Goal: Information Seeking & Learning: Learn about a topic

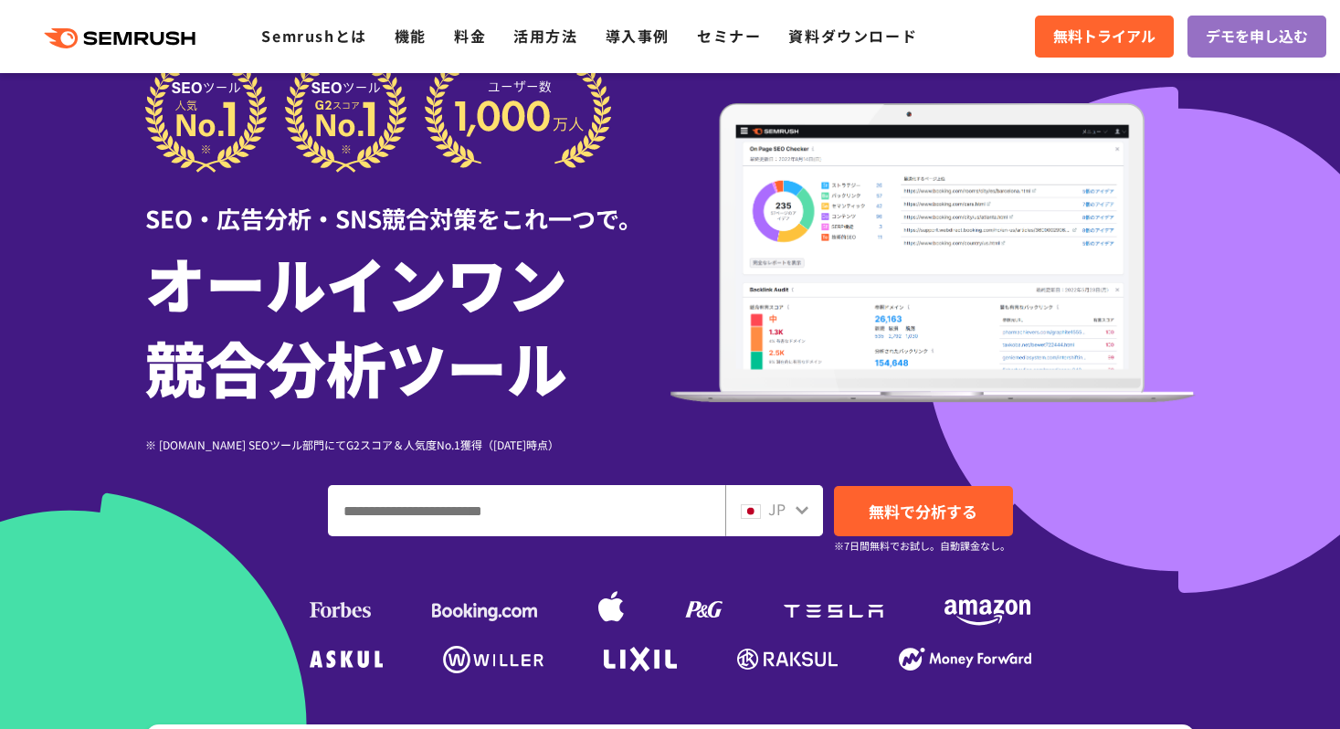
scroll to position [41, 0]
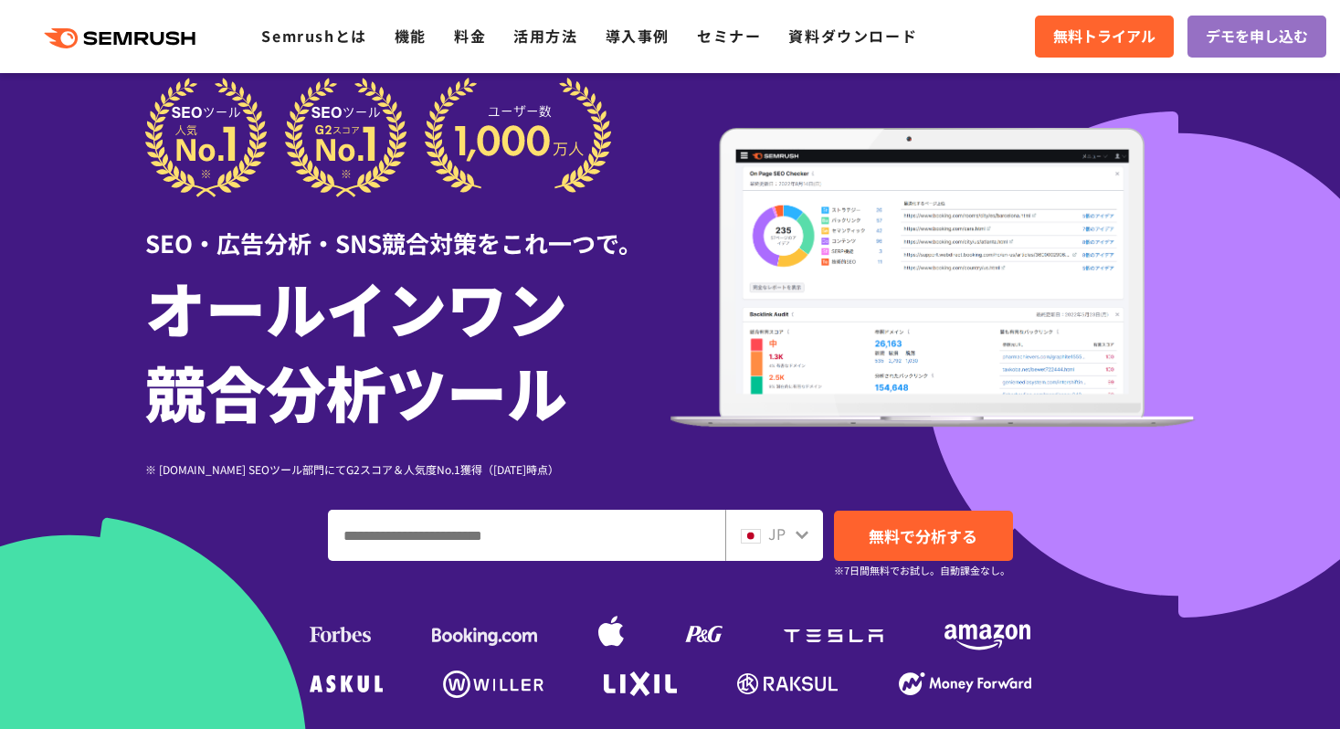
click at [497, 557] on input "ドメイン、キーワードまたはURLを入力してください" at bounding box center [526, 534] width 395 height 49
paste input "**********"
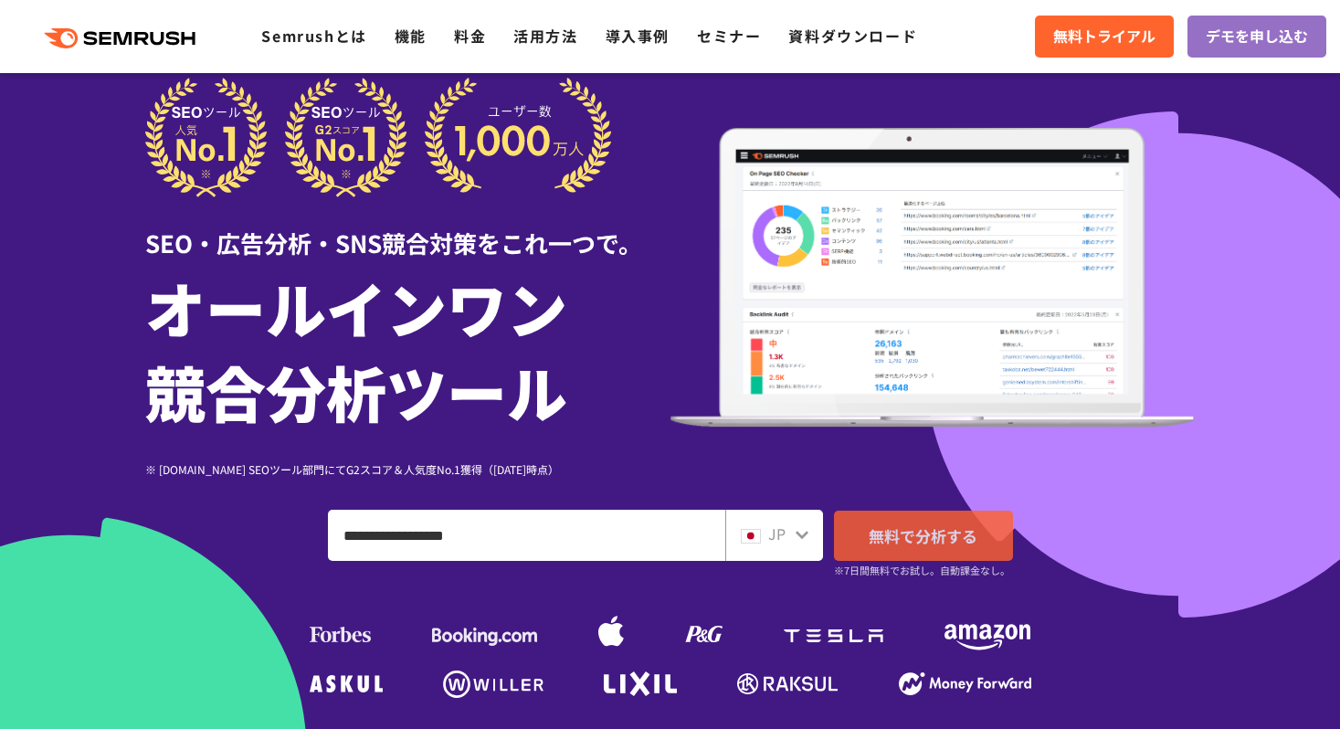
type input "**********"
click at [883, 542] on span "無料で分析する" at bounding box center [922, 535] width 109 height 23
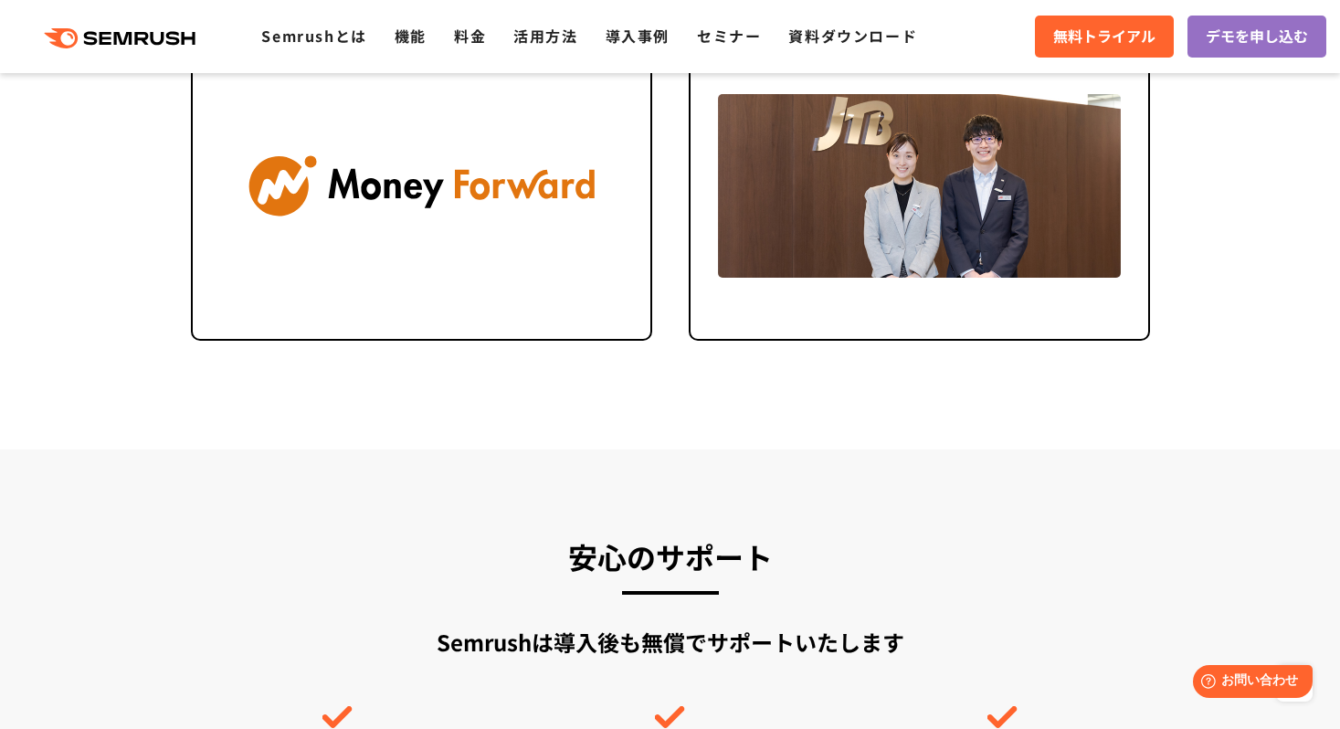
scroll to position [4252, 0]
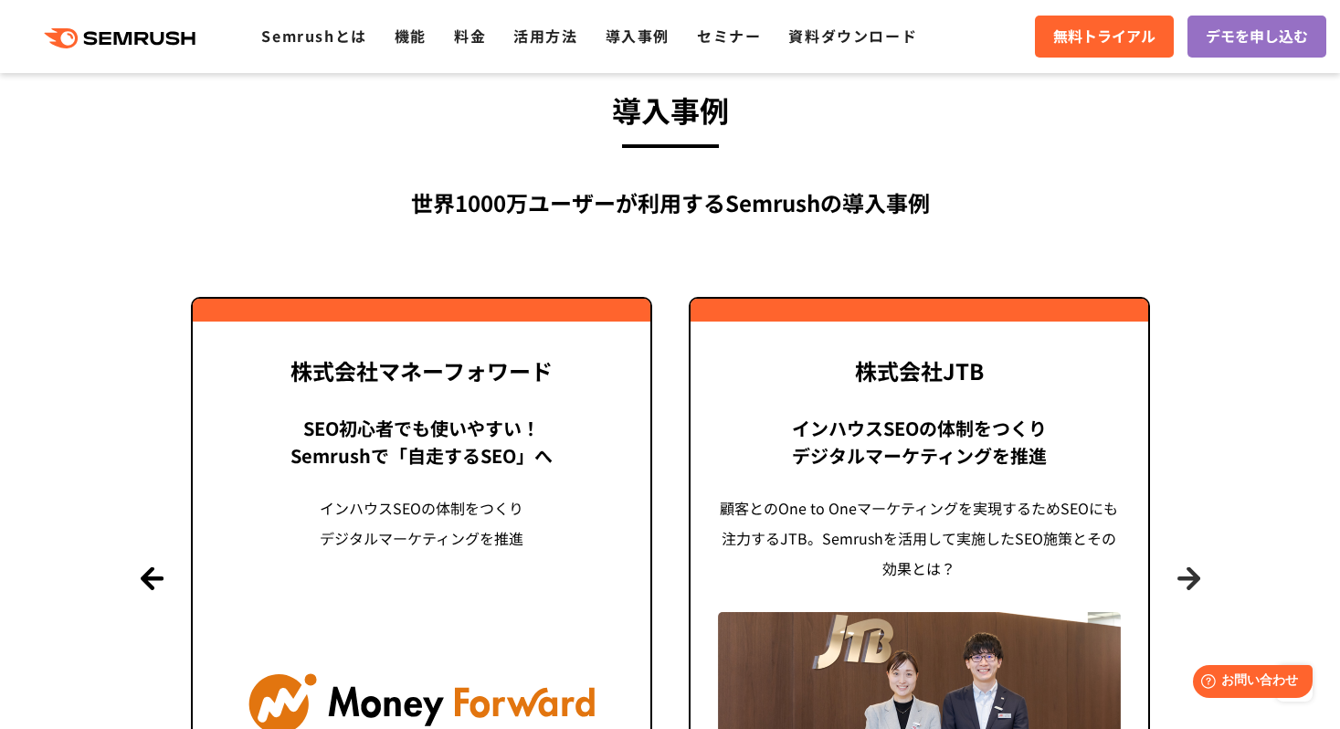
click at [1184, 574] on button "Next" at bounding box center [1188, 577] width 23 height 23
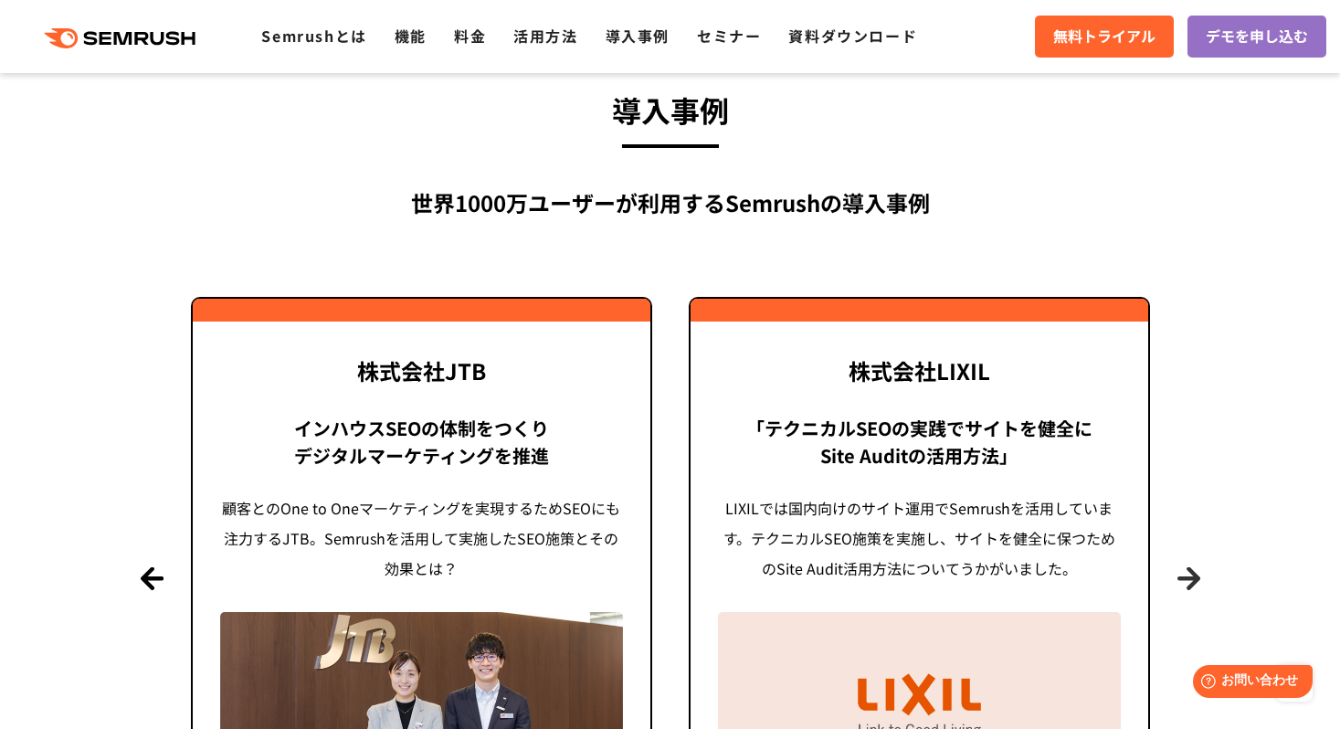
click at [1184, 574] on button "Next" at bounding box center [1188, 577] width 23 height 23
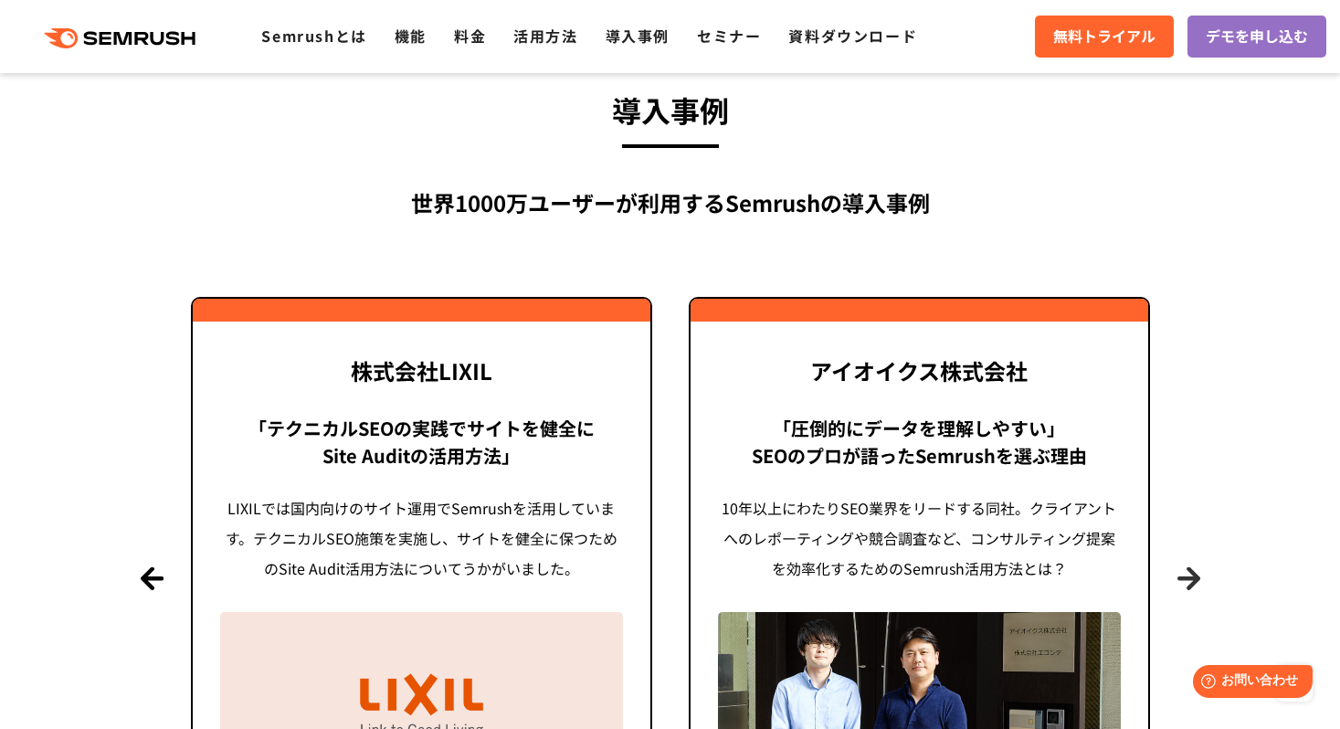
click at [1184, 574] on button "Next" at bounding box center [1188, 577] width 23 height 23
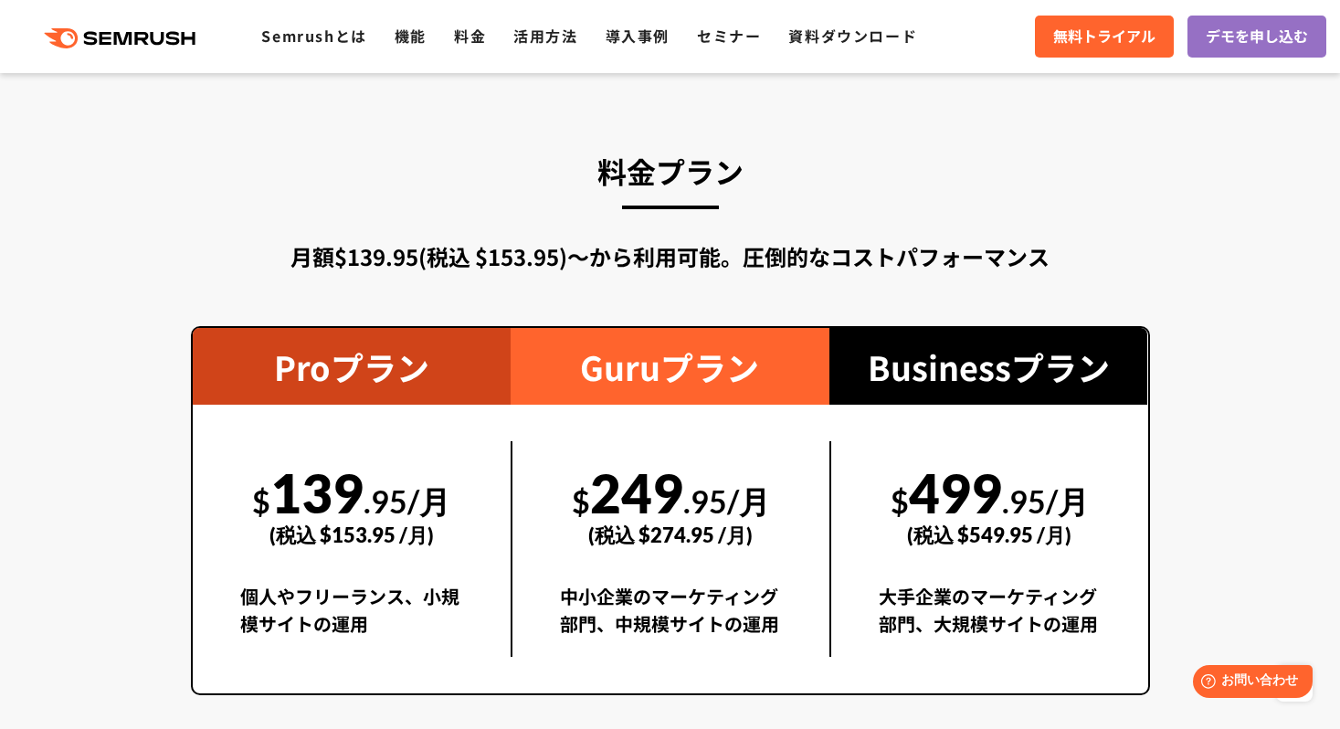
scroll to position [3161, 0]
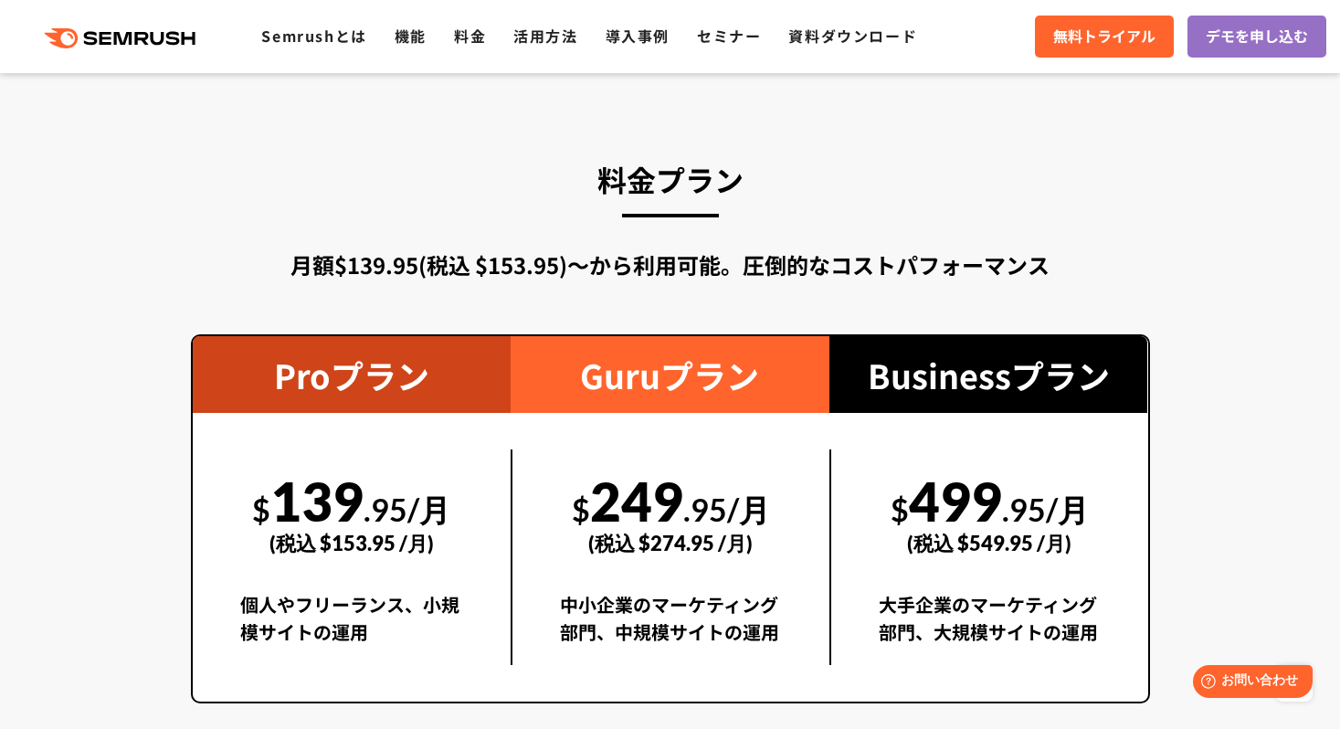
click at [643, 591] on div "中小企業のマーケティング部門、中規模サイトの運用" at bounding box center [671, 628] width 222 height 74
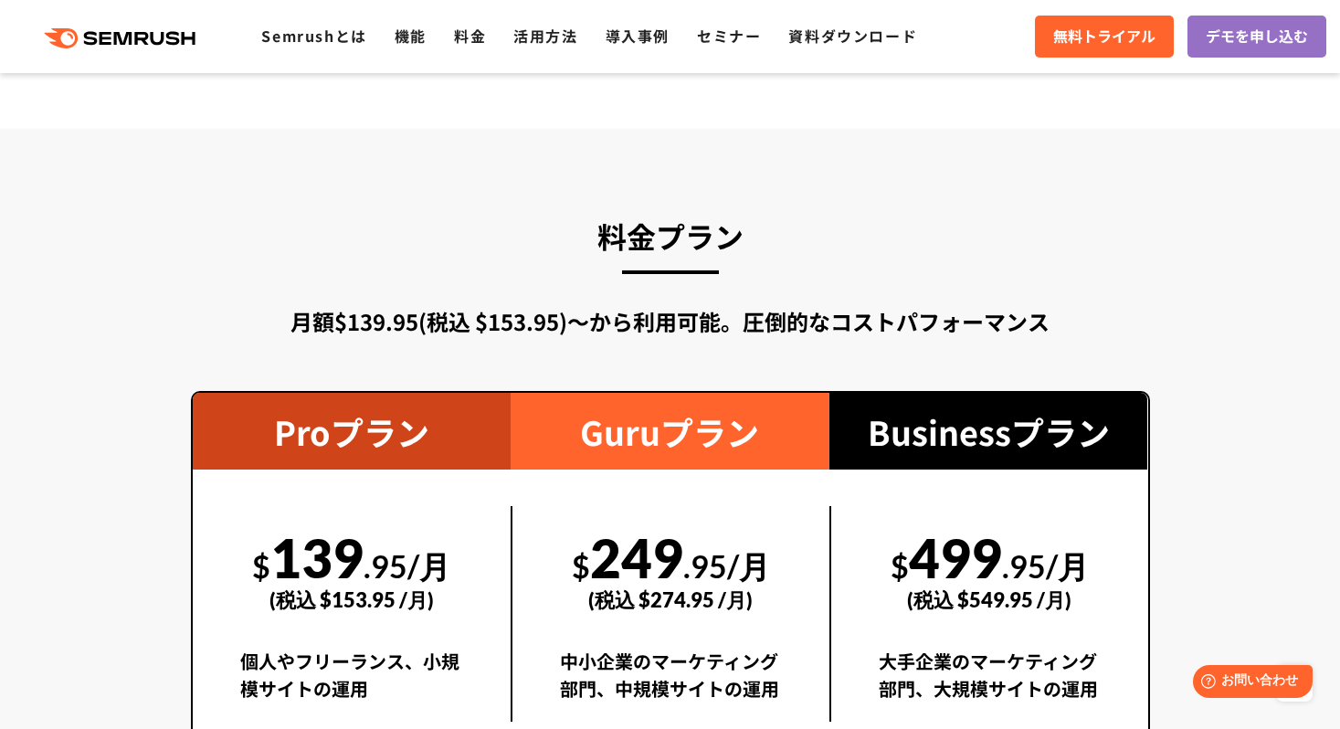
scroll to position [2521, 0]
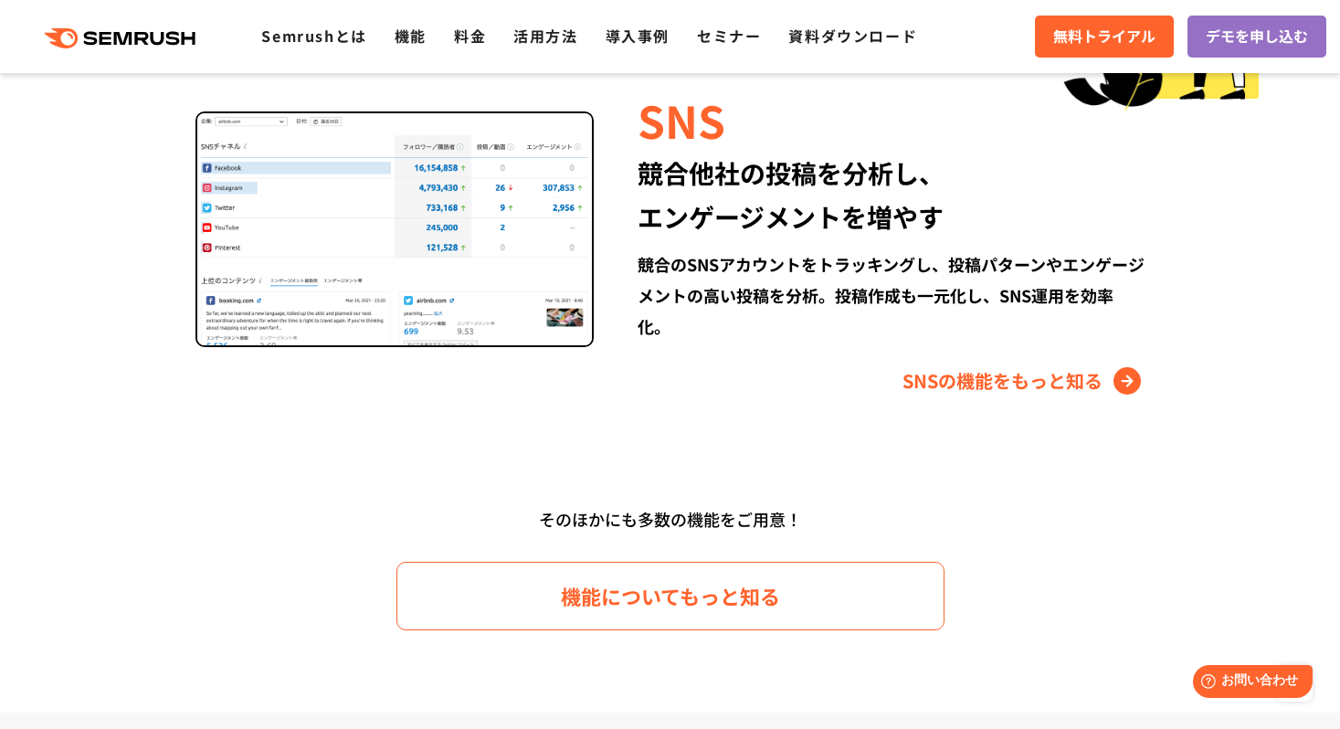
click at [643, 590] on span "機能についてもっと知る" at bounding box center [670, 596] width 219 height 32
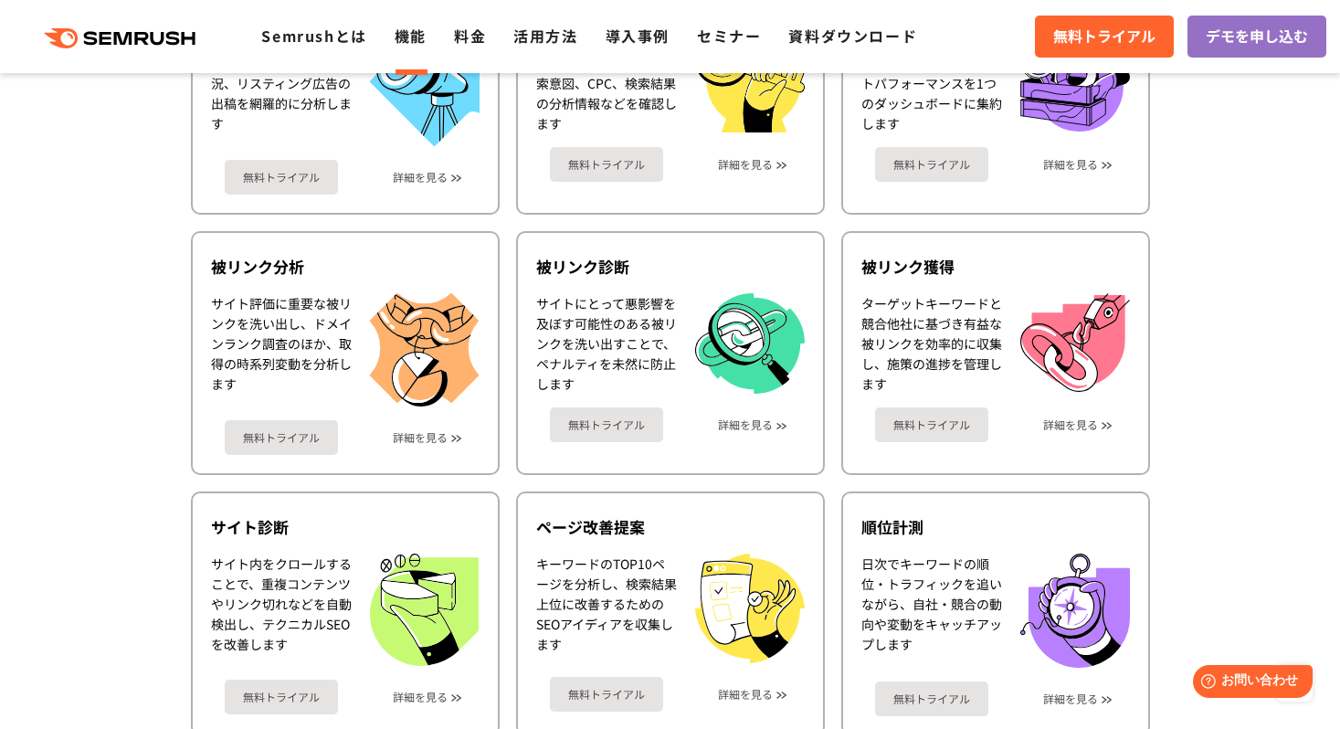
scroll to position [437, 0]
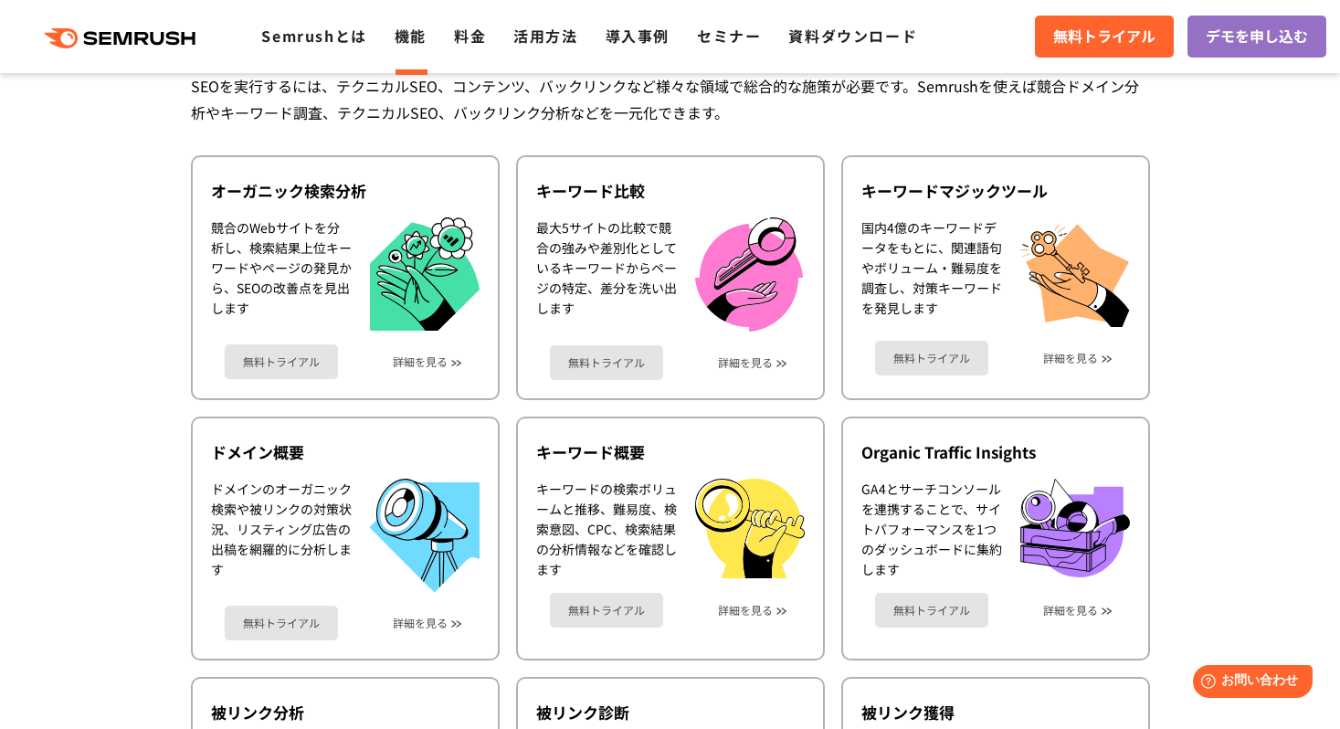
click at [173, 43] on icon at bounding box center [176, 38] width 14 height 14
